Goal: Information Seeking & Learning: Learn about a topic

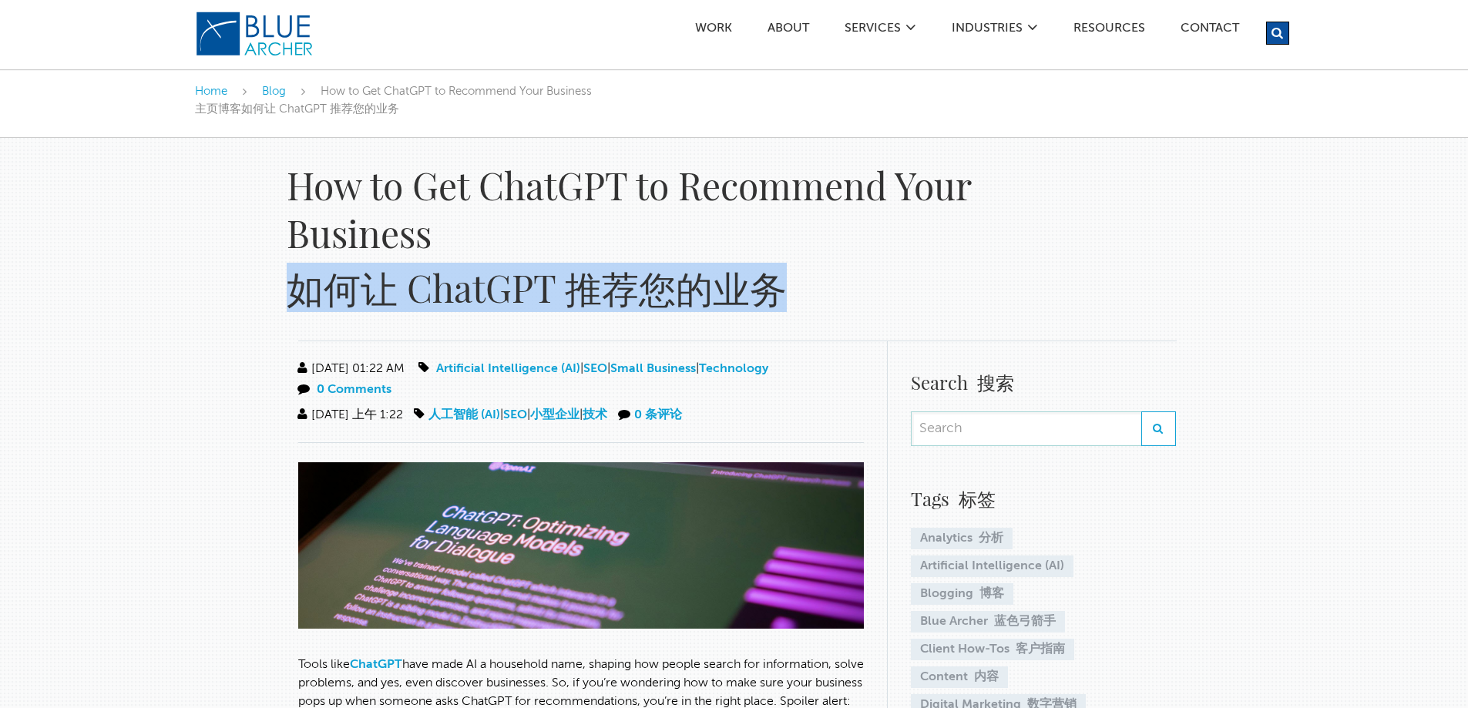
drag, startPoint x: 286, startPoint y: 284, endPoint x: 820, endPoint y: 286, distance: 534.0
copy font "如何让 ChatGPT 推荐您的业务"
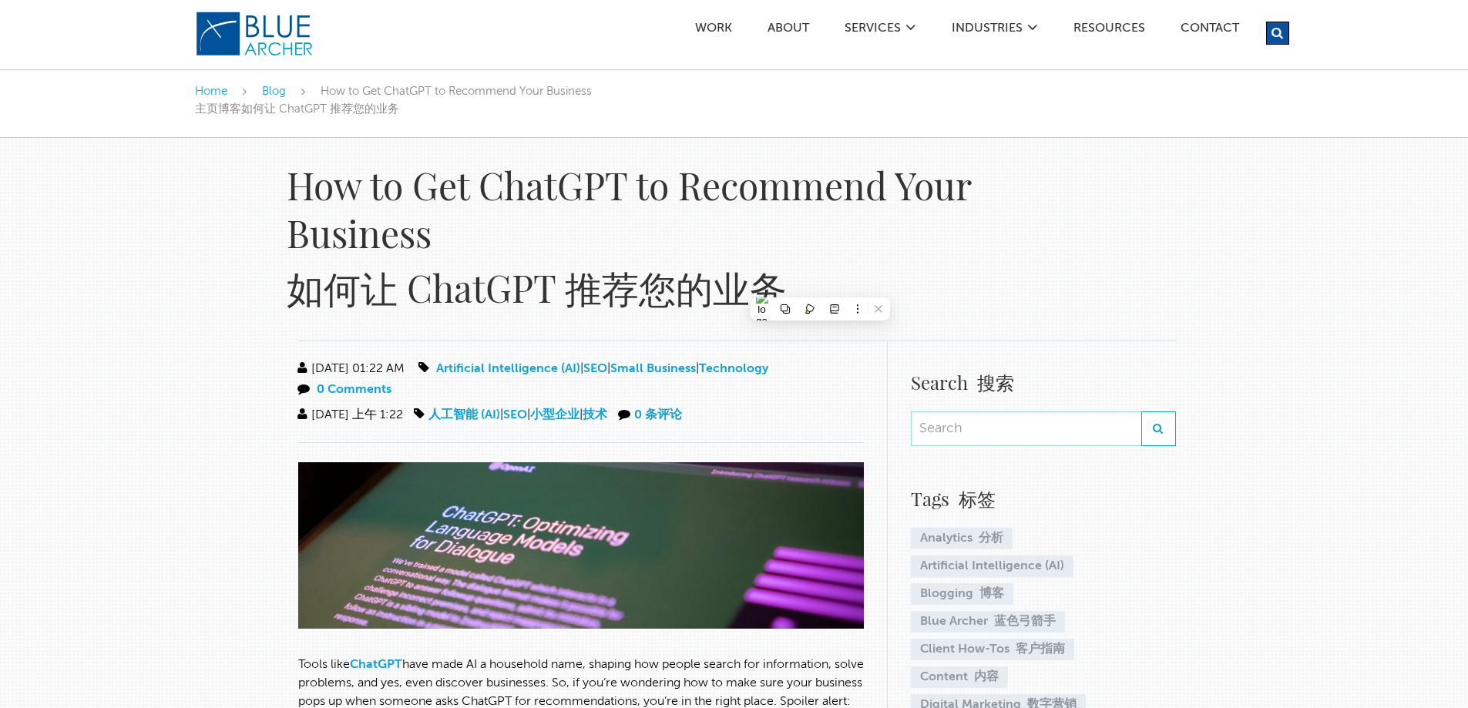
drag, startPoint x: 62, startPoint y: 378, endPoint x: 0, endPoint y: 378, distance: 61.6
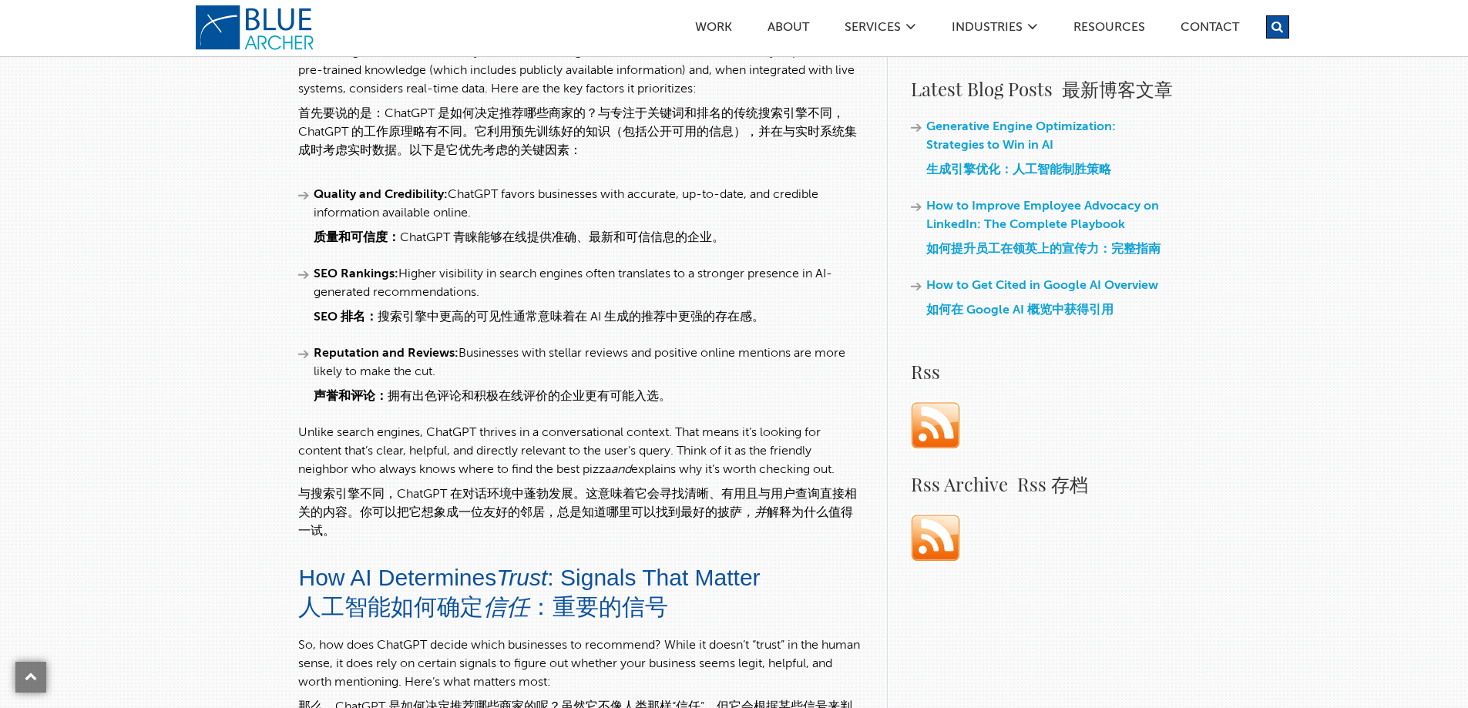
scroll to position [1079, 0]
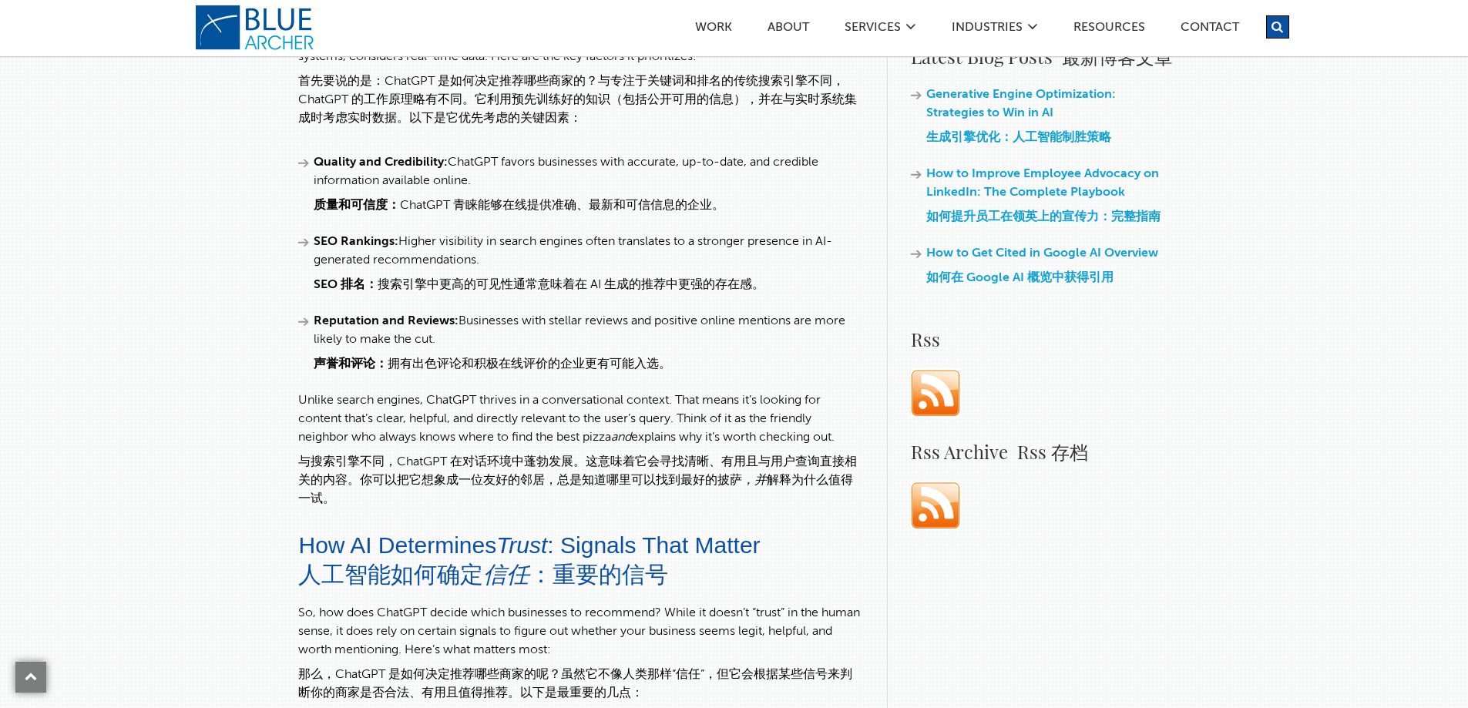
click at [482, 185] on li "Quality and Credibility: ChatGPT favors businesses with accurate, up-to-date, a…" at bounding box center [581, 187] width 566 height 68
click at [957, 400] on img at bounding box center [935, 392] width 49 height 49
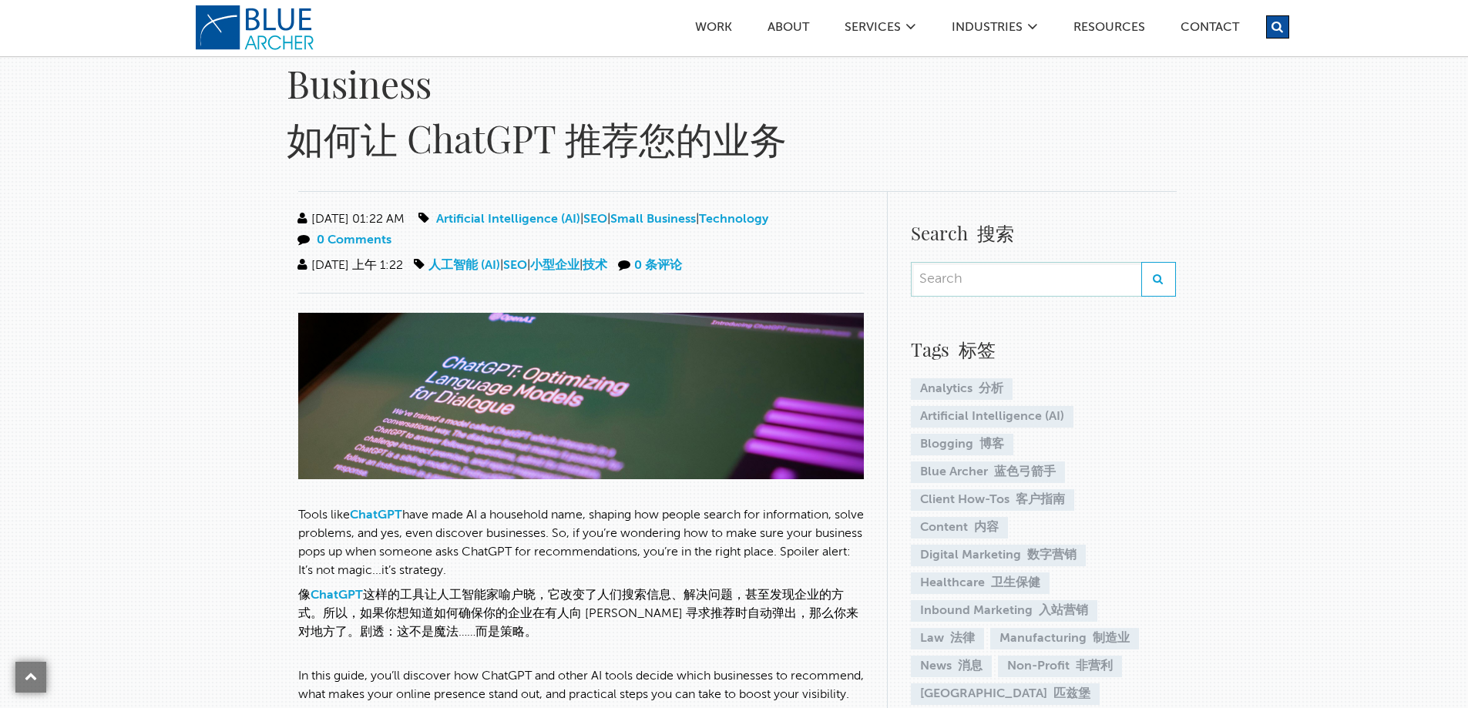
scroll to position [0, 0]
